Goal: Find specific page/section: Find specific page/section

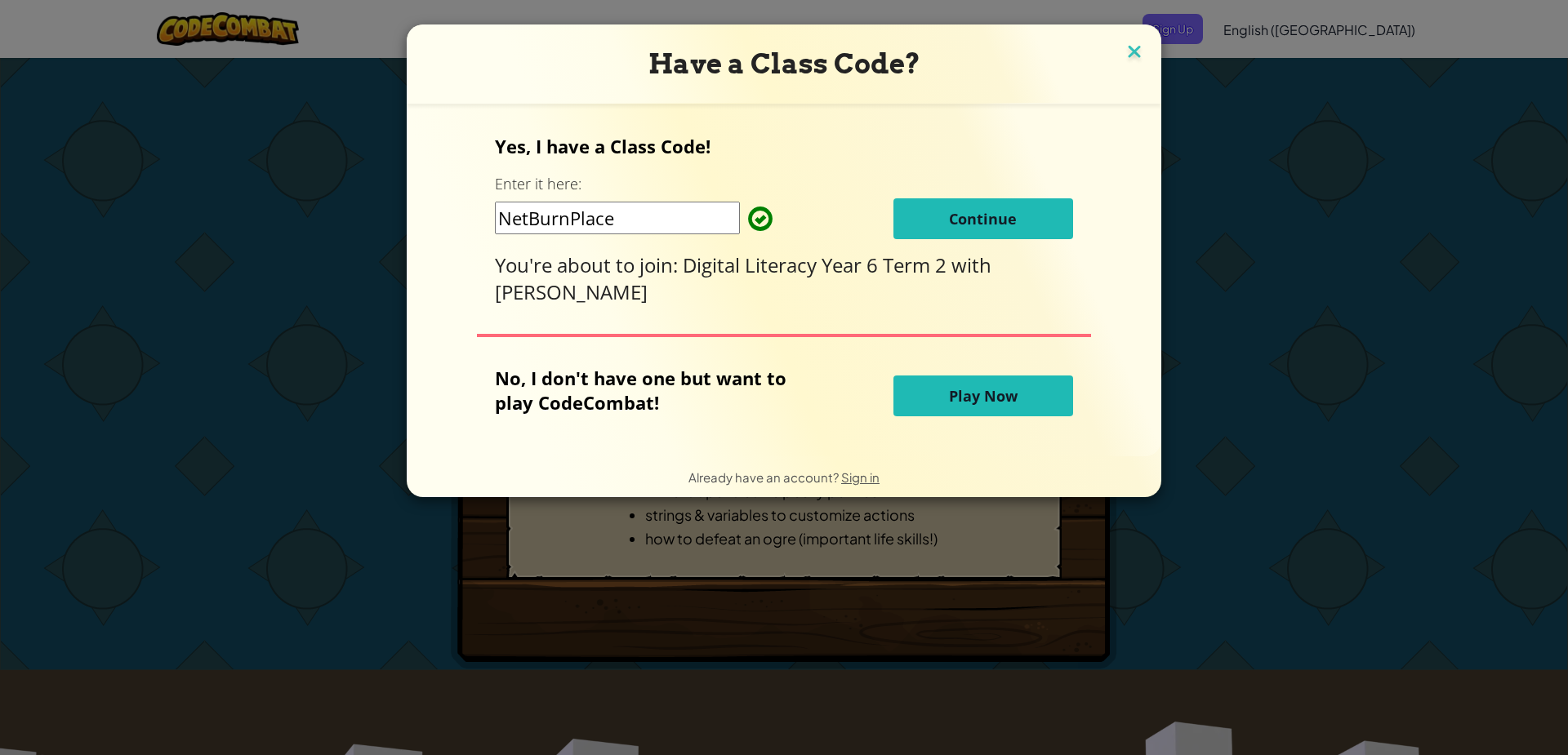
click at [1137, 50] on img at bounding box center [1134, 53] width 21 height 25
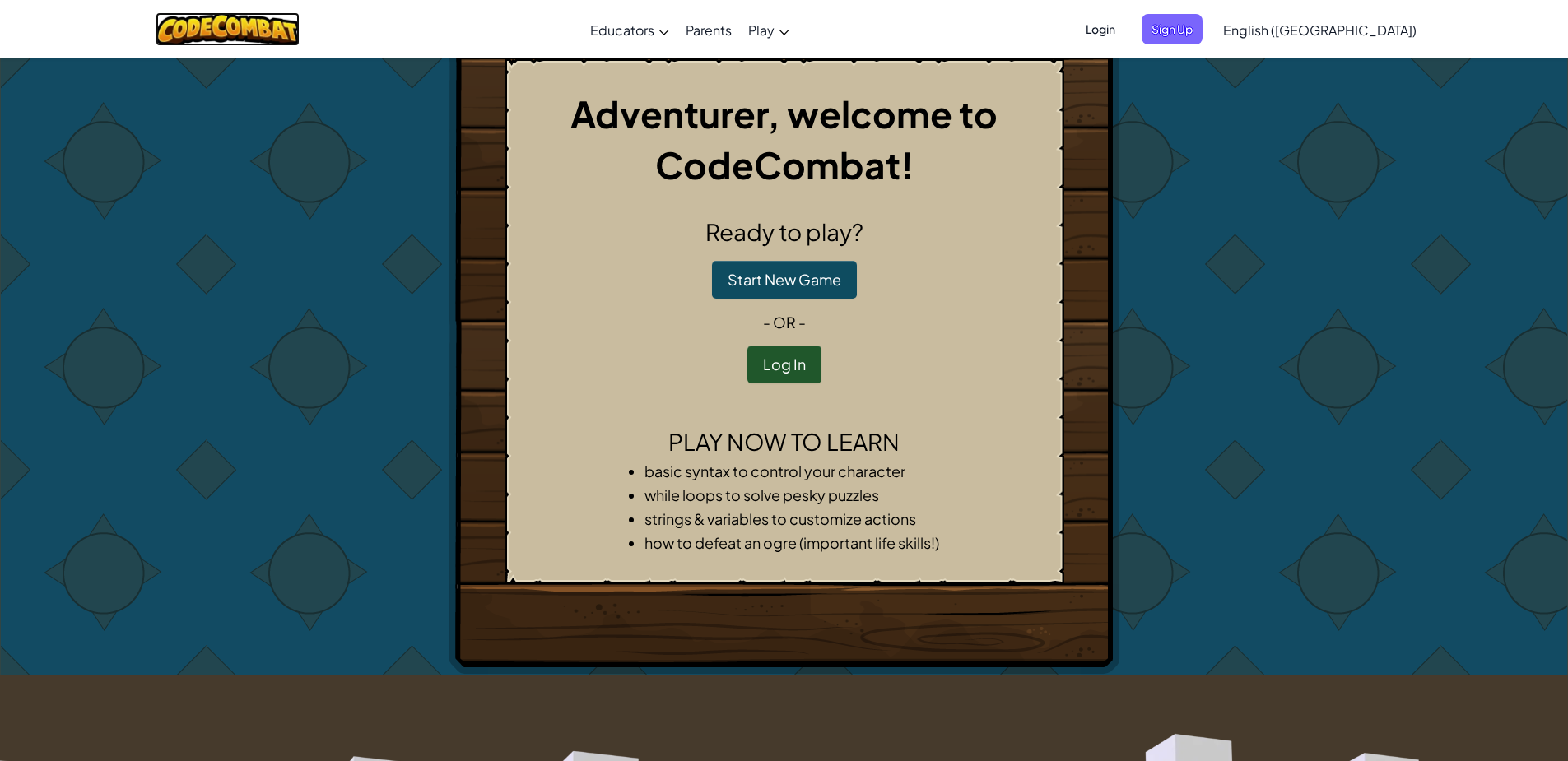
click at [230, 32] on img at bounding box center [228, 29] width 144 height 33
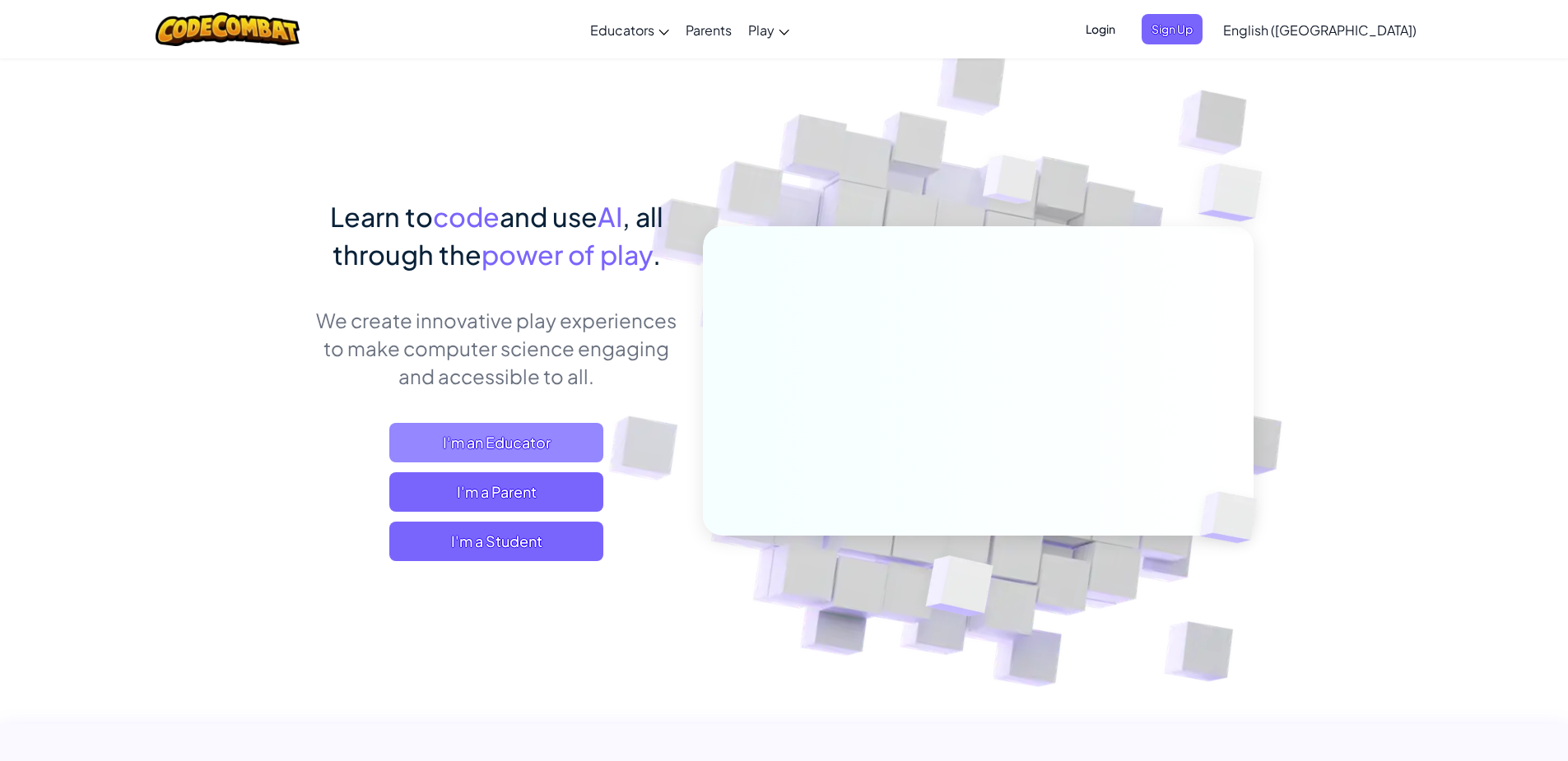
click at [522, 443] on span "I'm an Educator" at bounding box center [496, 443] width 214 height 39
